Goal: Check status: Check status

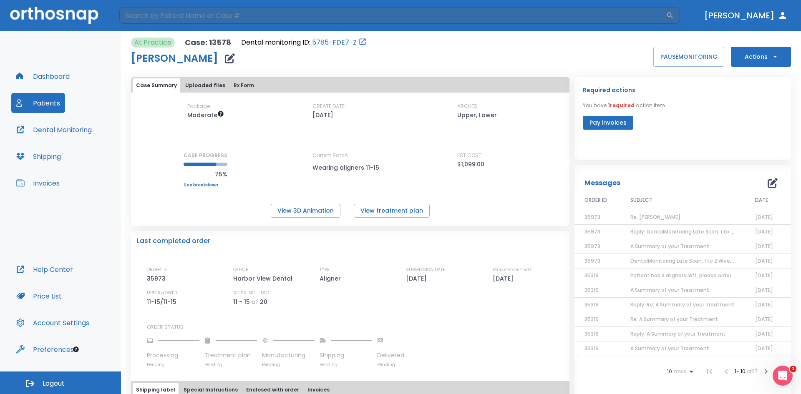
scroll to position [167, 0]
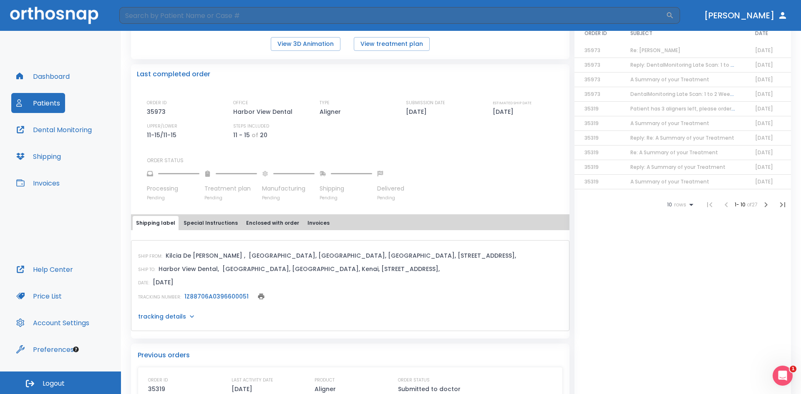
click at [161, 321] on div "SHIP FROM: [GEOGRAPHIC_DATA][PERSON_NAME] , [GEOGRAPHIC_DATA], [GEOGRAPHIC_DATA…" at bounding box center [350, 285] width 439 height 91
drag, startPoint x: 163, startPoint y: 315, endPoint x: 215, endPoint y: 304, distance: 53.7
click at [213, 309] on div "SHIP FROM: [GEOGRAPHIC_DATA][PERSON_NAME] , [GEOGRAPHIC_DATA], [GEOGRAPHIC_DATA…" at bounding box center [350, 285] width 439 height 91
click at [188, 313] on icon at bounding box center [192, 317] width 8 height 8
click at [196, 298] on link "1Z88706A0396600051" at bounding box center [216, 297] width 64 height 8
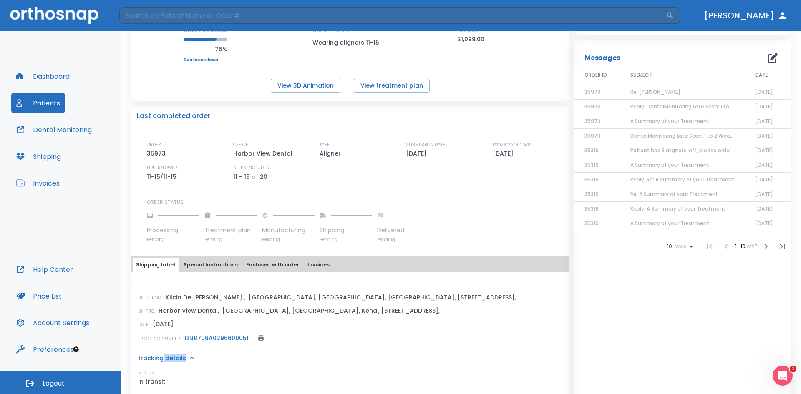
scroll to position [209, 0]
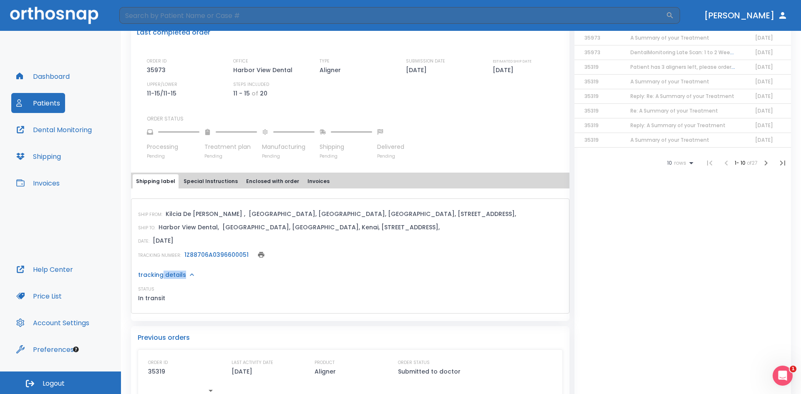
click at [42, 104] on button "Patients" at bounding box center [38, 103] width 54 height 20
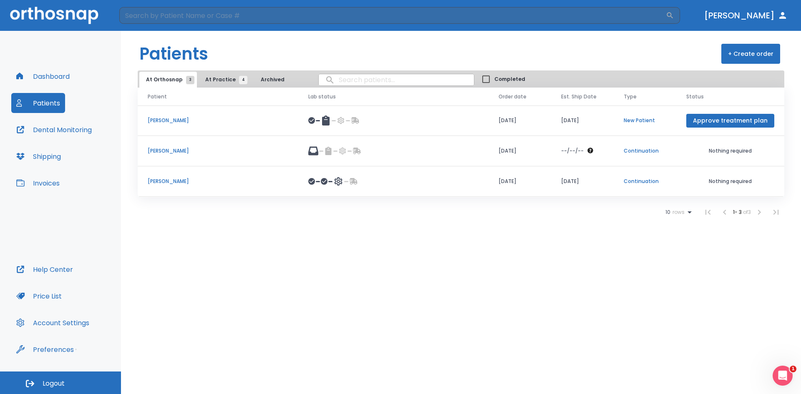
click at [210, 78] on span "At Practice 4" at bounding box center [224, 80] width 38 height 8
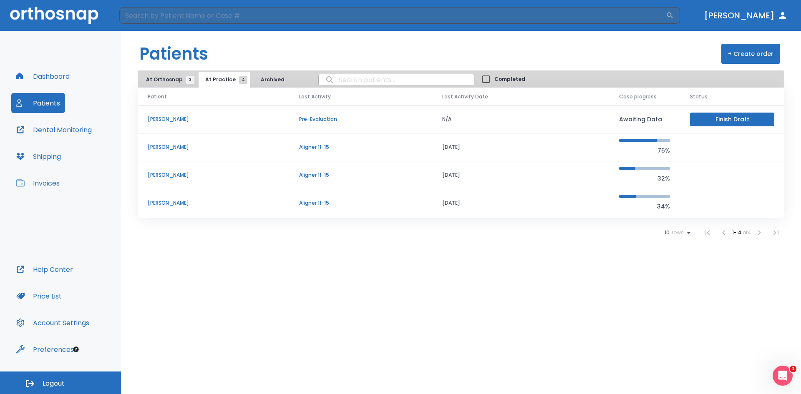
click at [175, 204] on p "[PERSON_NAME]" at bounding box center [213, 203] width 131 height 8
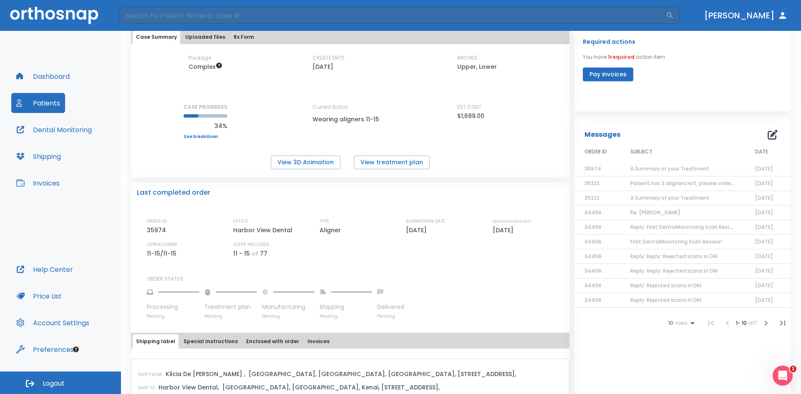
scroll to position [125, 0]
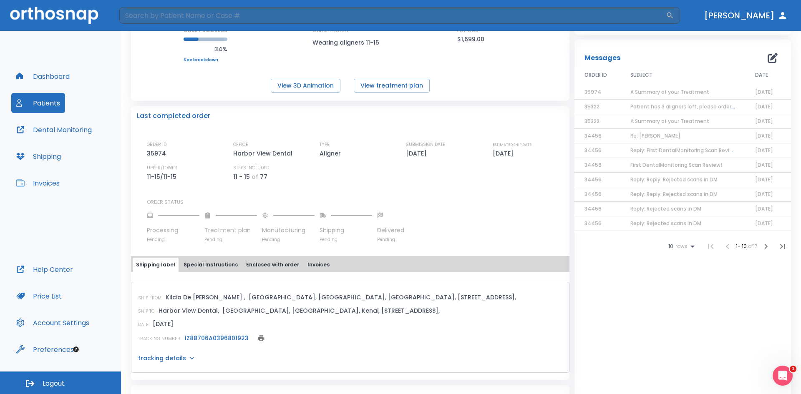
click at [235, 335] on link "1Z88706A0396801923" at bounding box center [216, 338] width 64 height 8
